Goal: Task Accomplishment & Management: Use online tool/utility

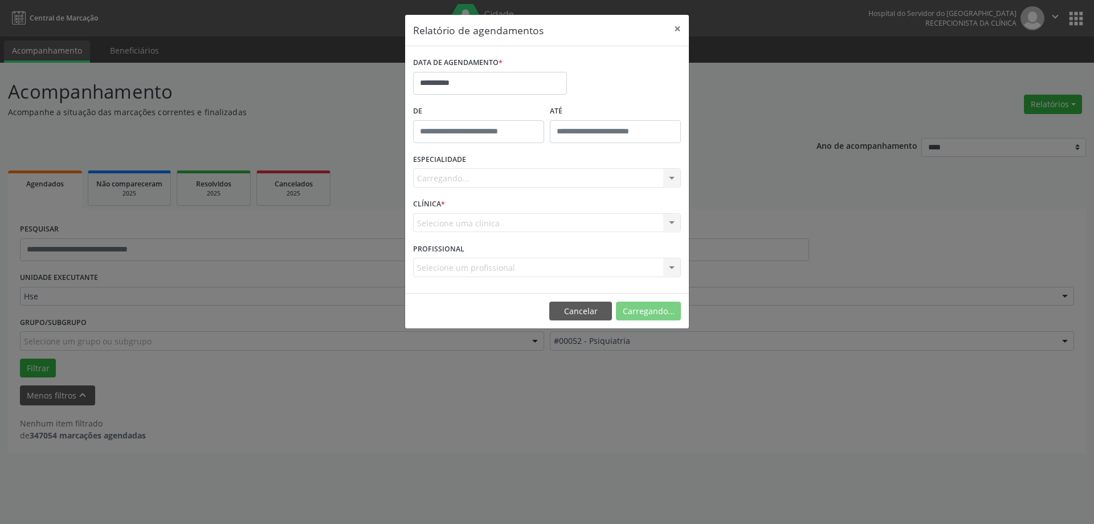
click at [488, 173] on div "Carregando... Todas as especialidades Alergologia Angiologia Arritmologia Cardi…" at bounding box center [547, 177] width 268 height 19
click at [489, 179] on div "Carregando... Todas as especialidades Alergologia Angiologia Arritmologia Cardi…" at bounding box center [547, 177] width 268 height 19
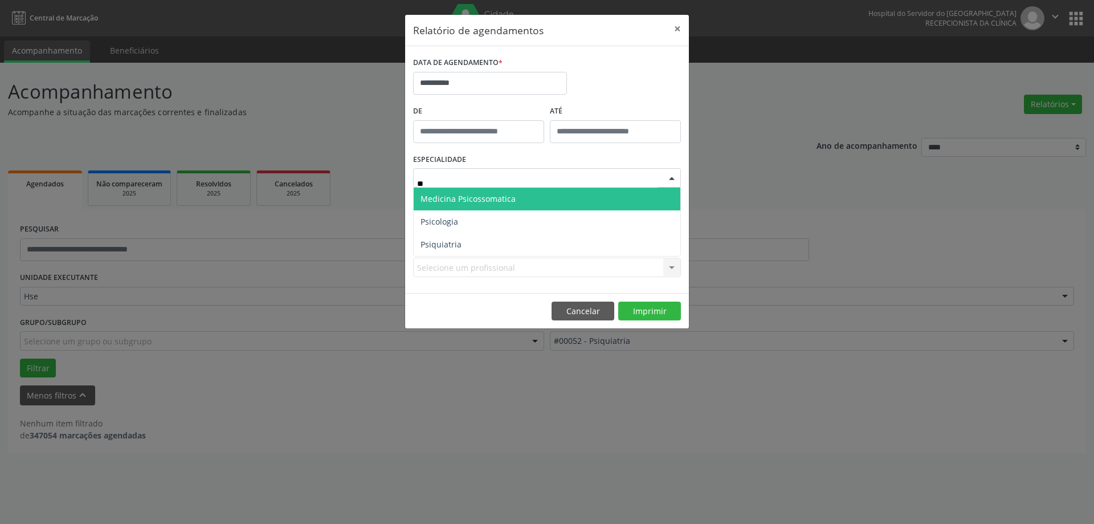
type input "***"
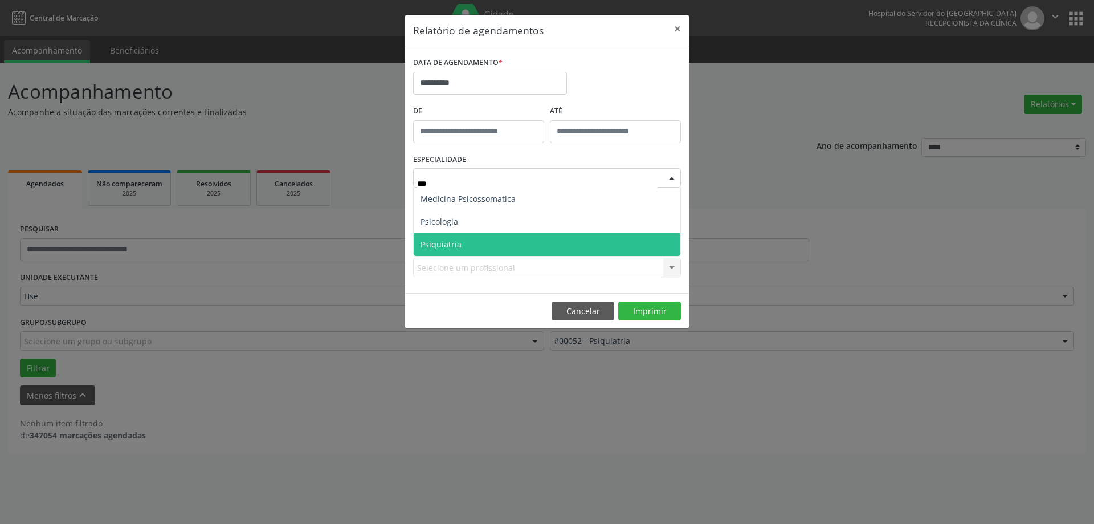
click at [499, 246] on span "Psiquiatria" at bounding box center [547, 244] width 267 height 23
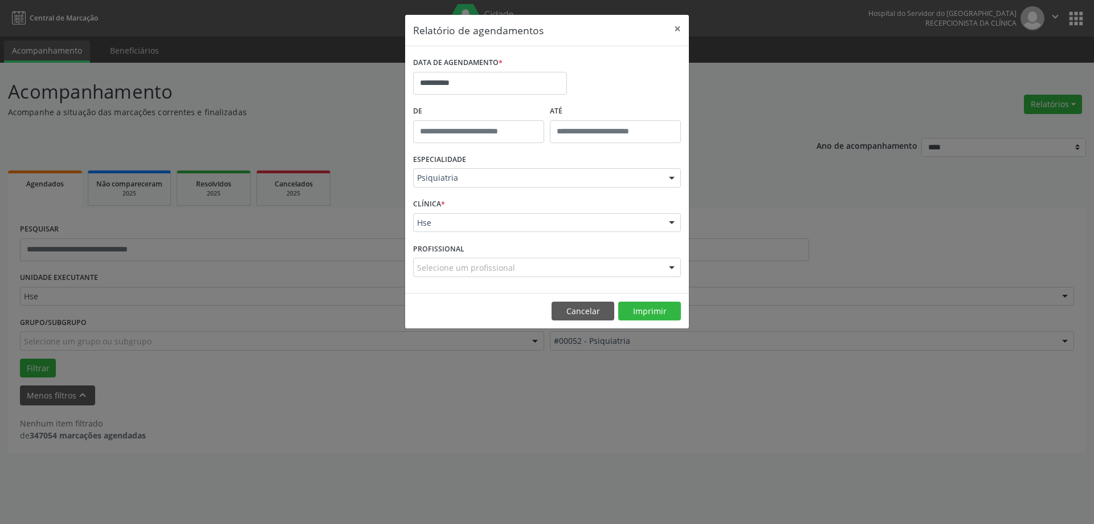
drag, startPoint x: 442, startPoint y: 209, endPoint x: 442, endPoint y: 219, distance: 10.3
click at [442, 208] on span "*" at bounding box center [443, 204] width 4 height 10
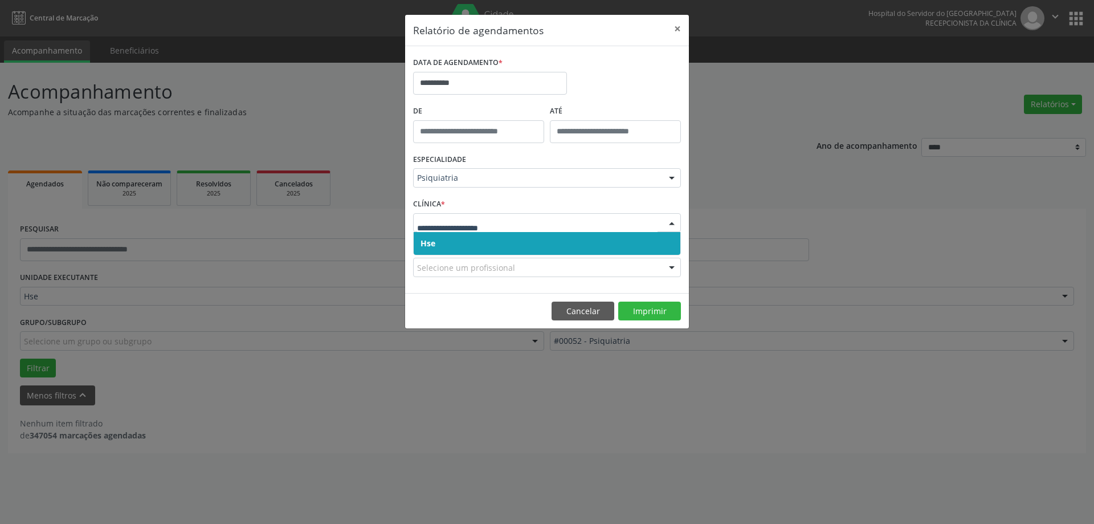
drag, startPoint x: 447, startPoint y: 241, endPoint x: 468, endPoint y: 233, distance: 22.0
click at [448, 241] on span "Hse" at bounding box center [547, 243] width 267 height 23
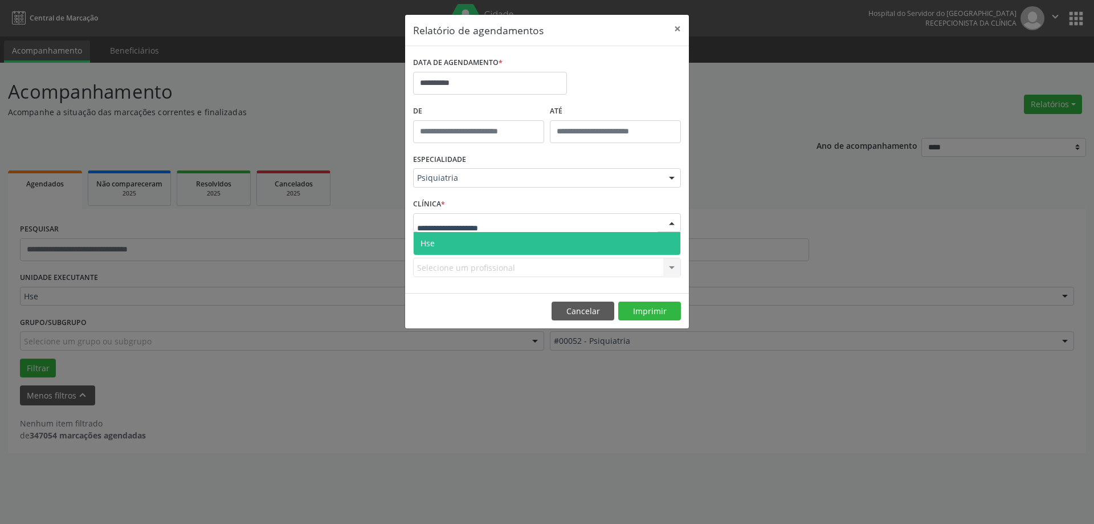
click at [468, 242] on span "Hse" at bounding box center [547, 243] width 267 height 23
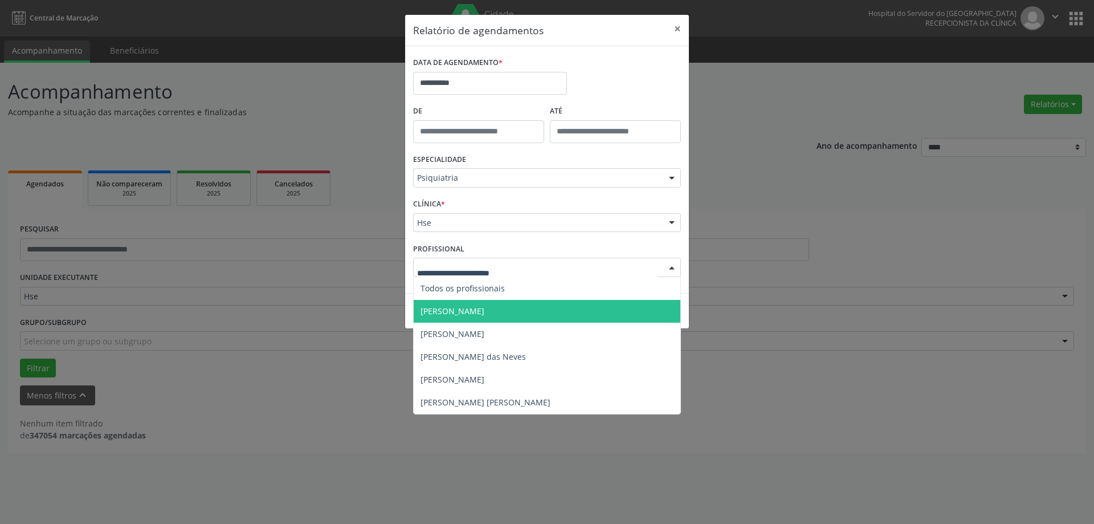
drag, startPoint x: 466, startPoint y: 310, endPoint x: 472, endPoint y: 313, distance: 6.1
click at [466, 311] on span "[PERSON_NAME]" at bounding box center [452, 310] width 64 height 11
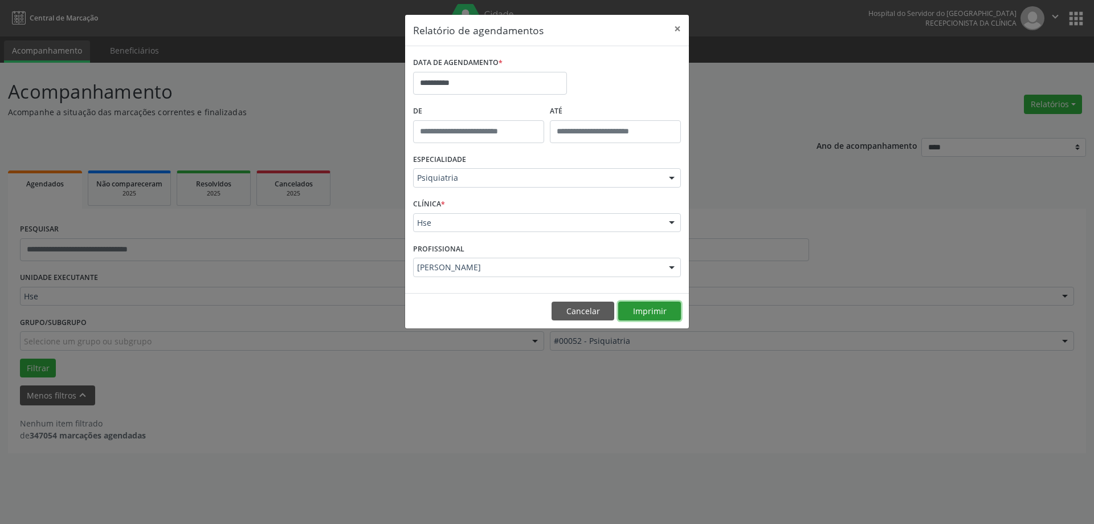
click at [651, 311] on button "Imprimir" at bounding box center [649, 310] width 63 height 19
click at [685, 28] on button "×" at bounding box center [677, 29] width 23 height 28
